Goal: Task Accomplishment & Management: Complete application form

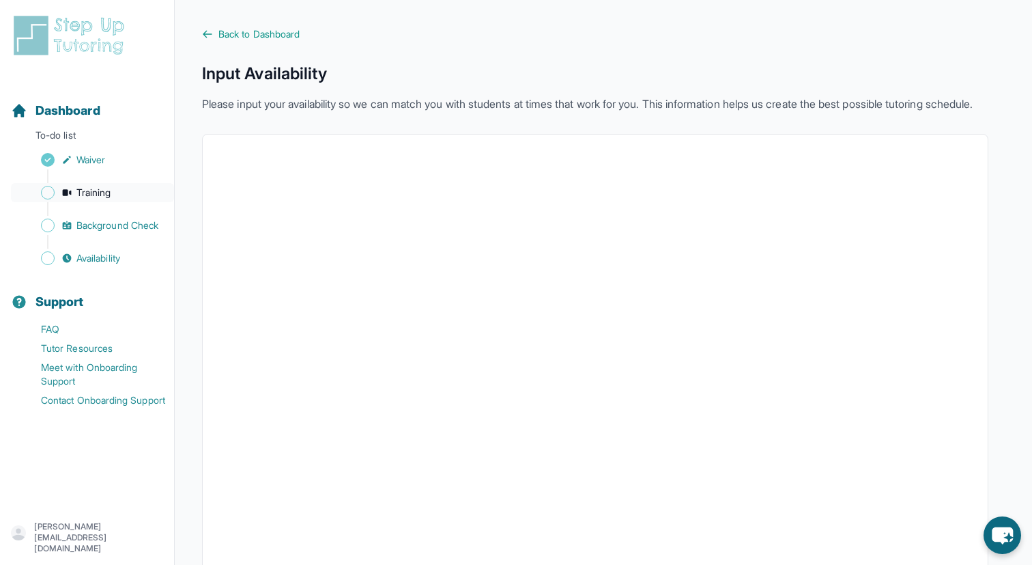
click at [124, 184] on link "Training" at bounding box center [92, 192] width 163 height 19
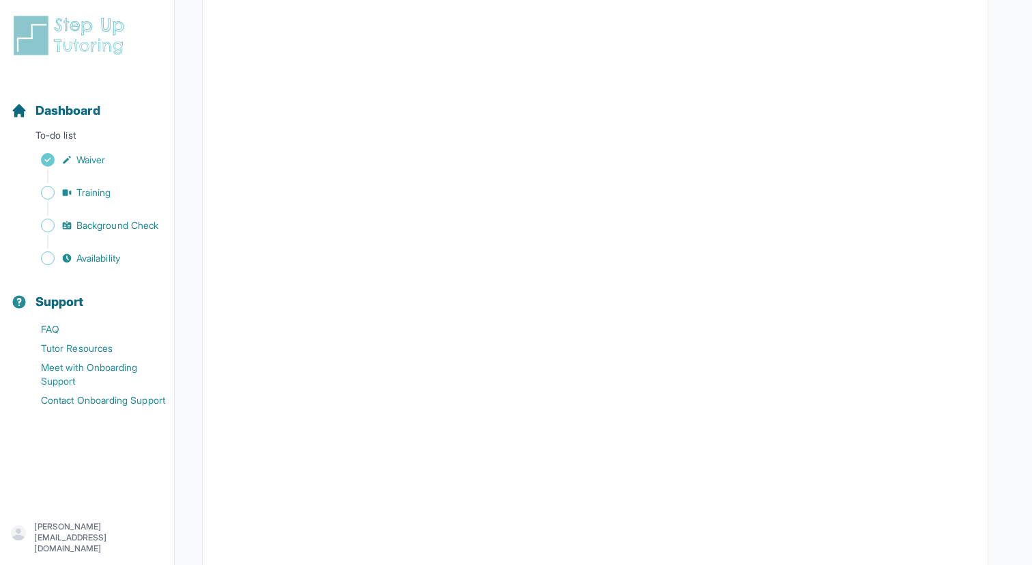
scroll to position [277, 0]
click at [113, 231] on span "Background Check" at bounding box center [117, 226] width 82 height 14
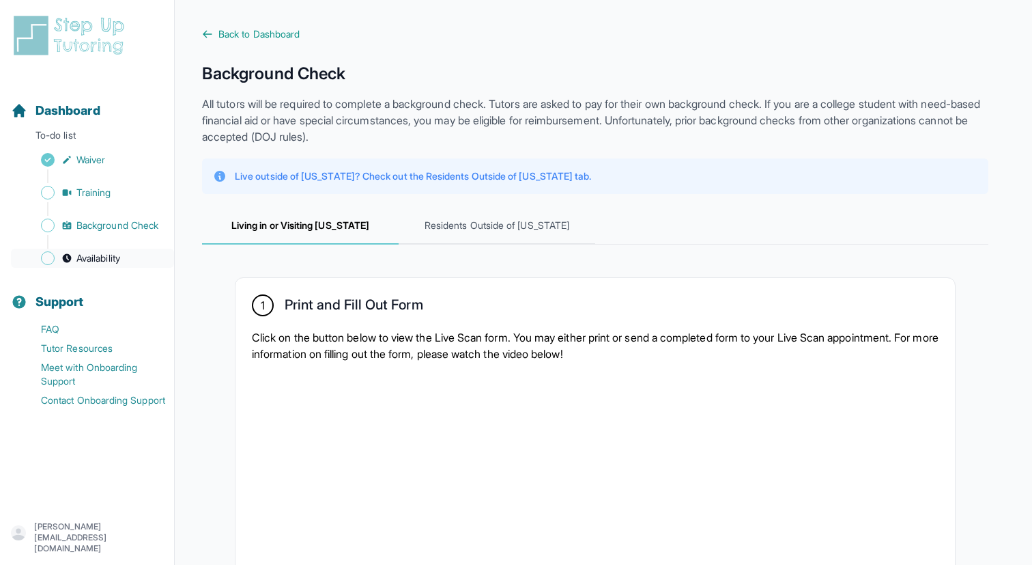
click at [111, 252] on span "Availability" at bounding box center [98, 258] width 44 height 14
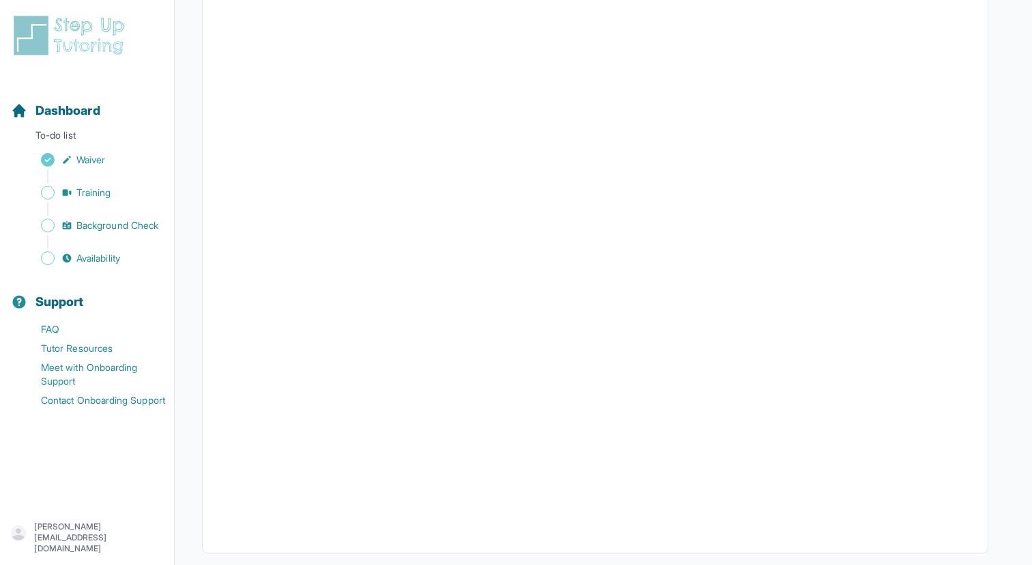
scroll to position [177, 0]
click at [107, 40] on img at bounding box center [72, 36] width 122 height 44
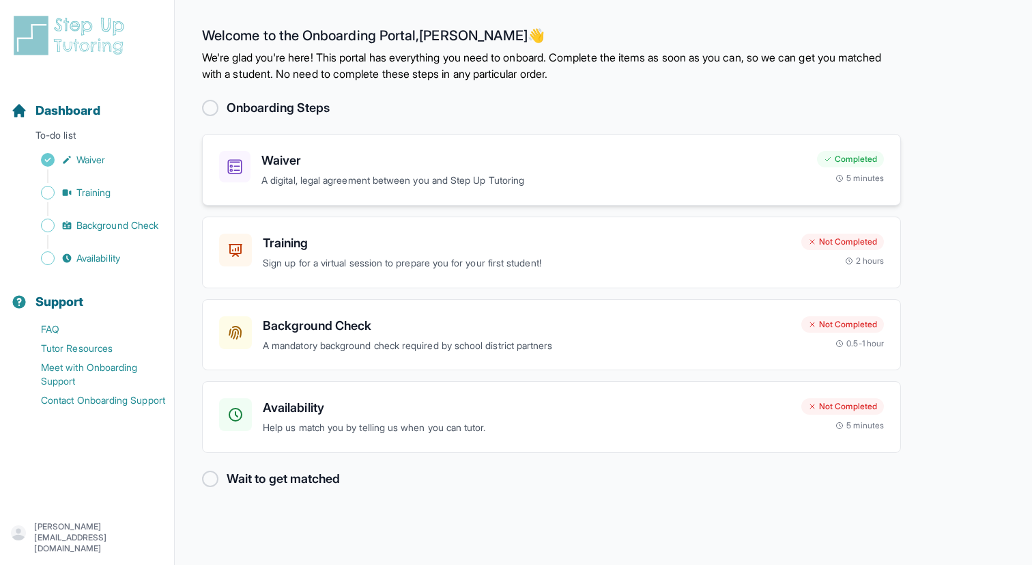
click at [400, 167] on h3 "Waiver" at bounding box center [534, 160] width 545 height 19
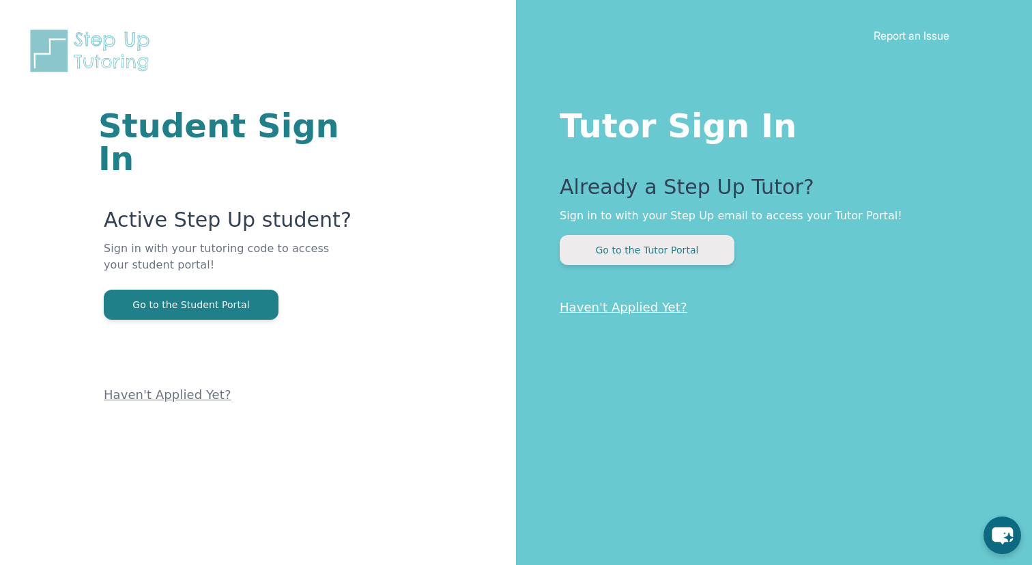
click at [643, 252] on button "Go to the Tutor Portal" at bounding box center [647, 250] width 175 height 30
